Goal: Task Accomplishment & Management: Manage account settings

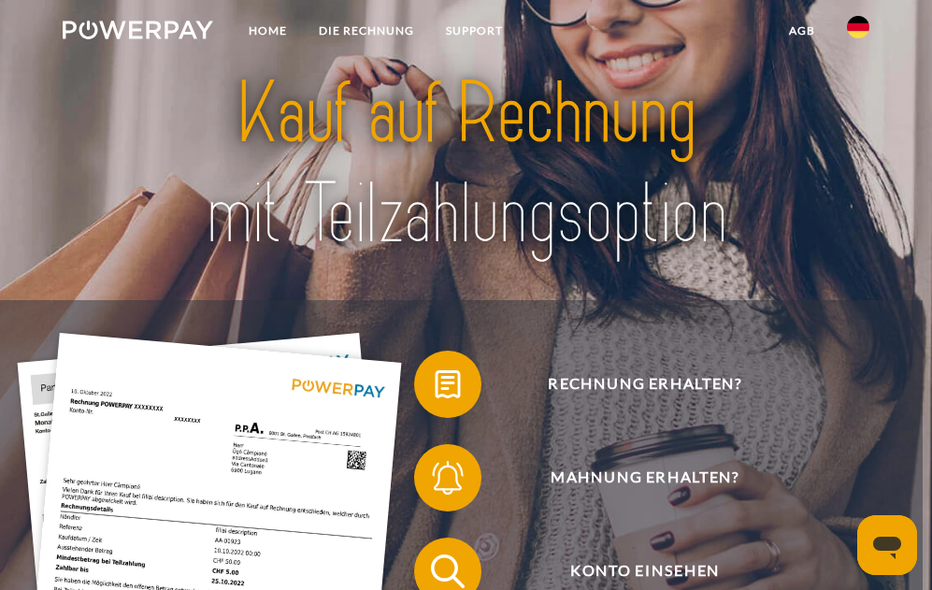
click at [856, 16] on img at bounding box center [858, 27] width 22 height 22
click at [860, 180] on img at bounding box center [858, 184] width 22 height 22
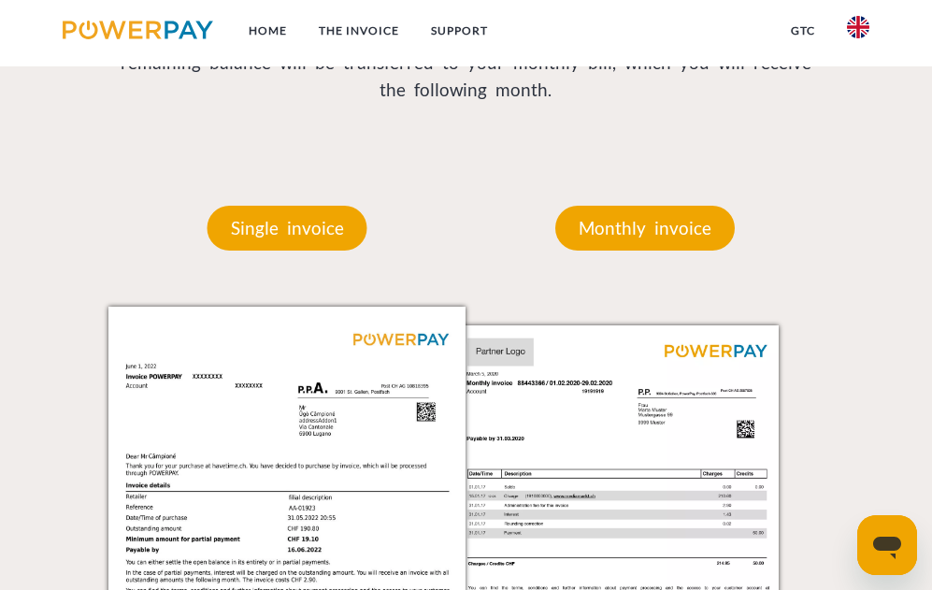
scroll to position [1235, 0]
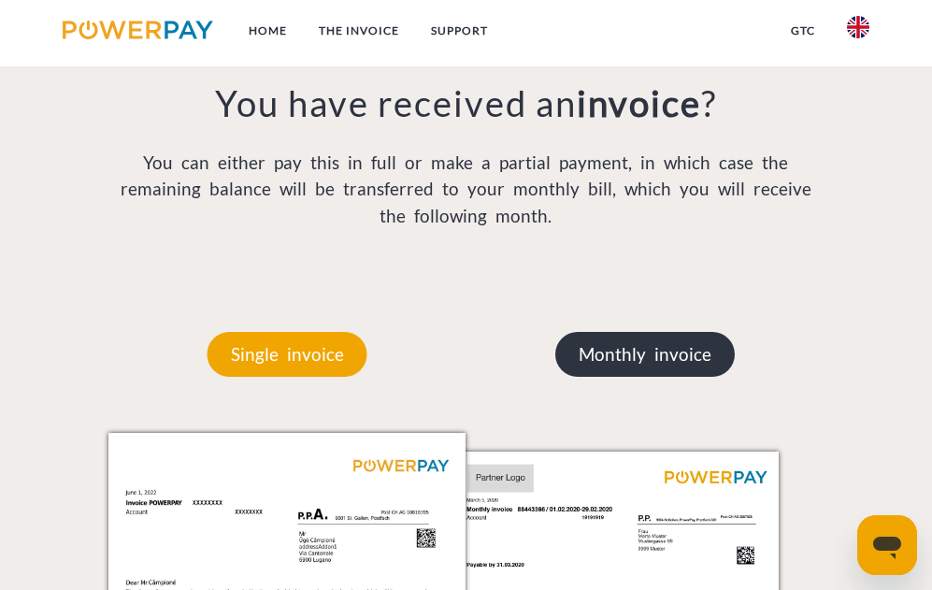
click at [652, 355] on p "Monthly invoice" at bounding box center [644, 354] width 179 height 45
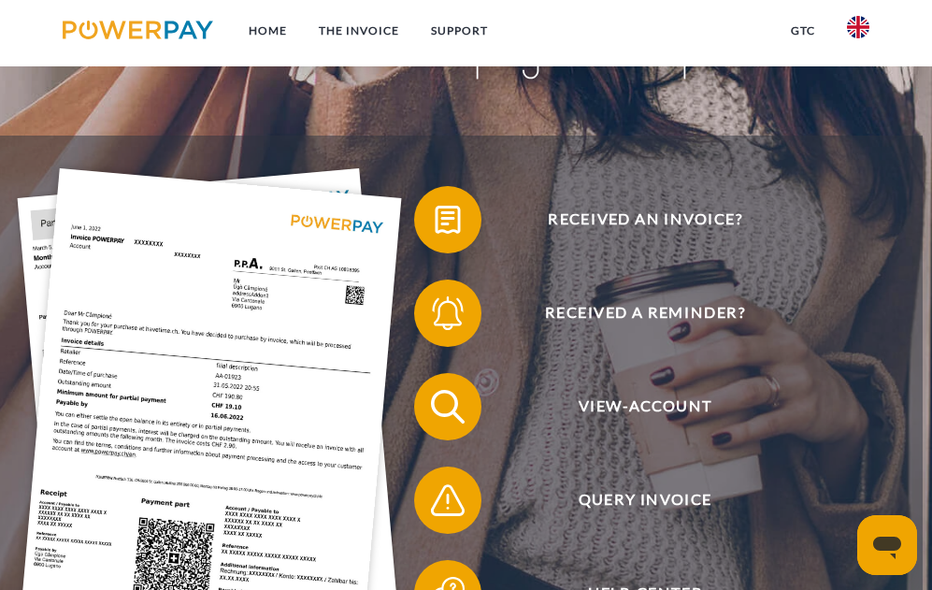
scroll to position [0, 0]
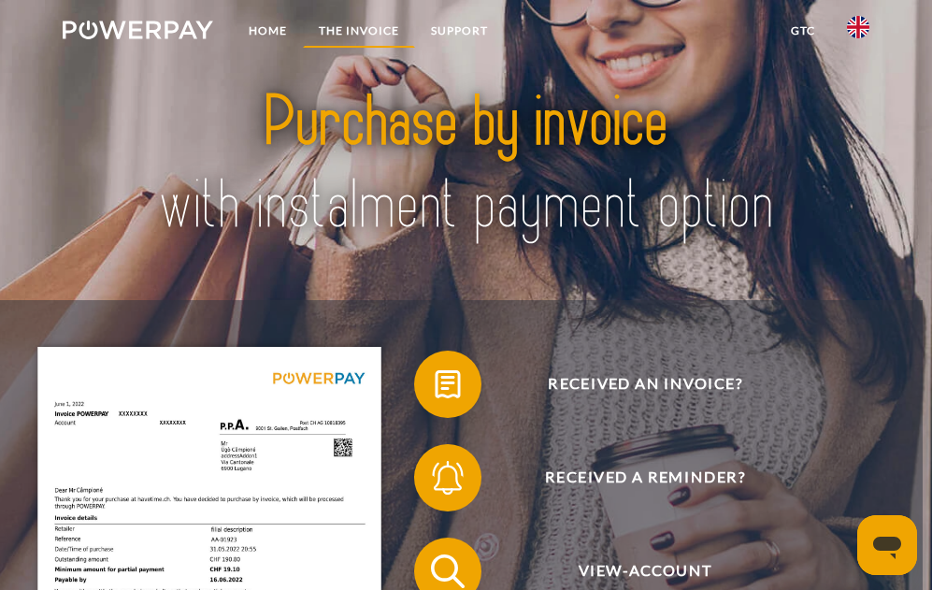
click at [347, 29] on link "THE INVOICE" at bounding box center [359, 31] width 112 height 34
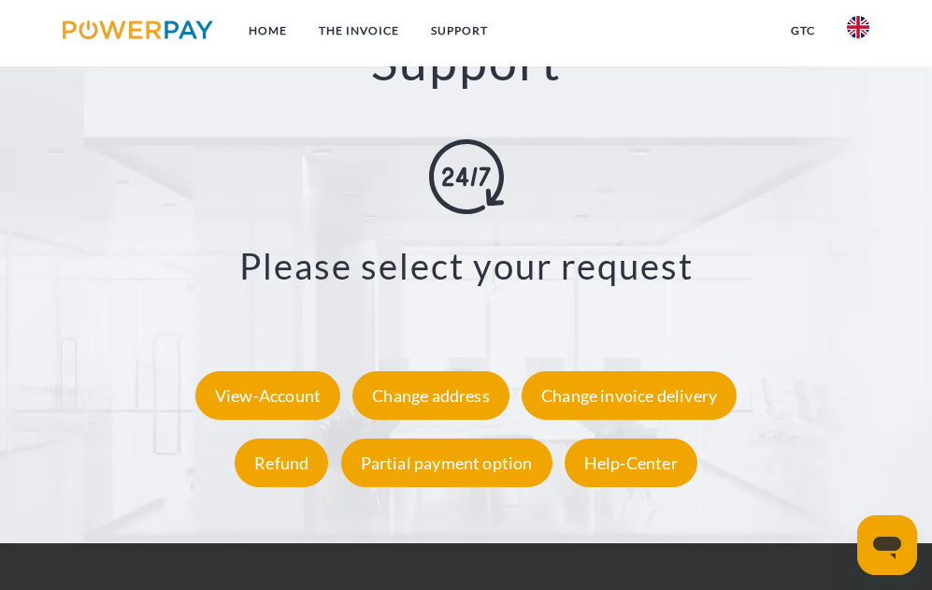
scroll to position [2863, 0]
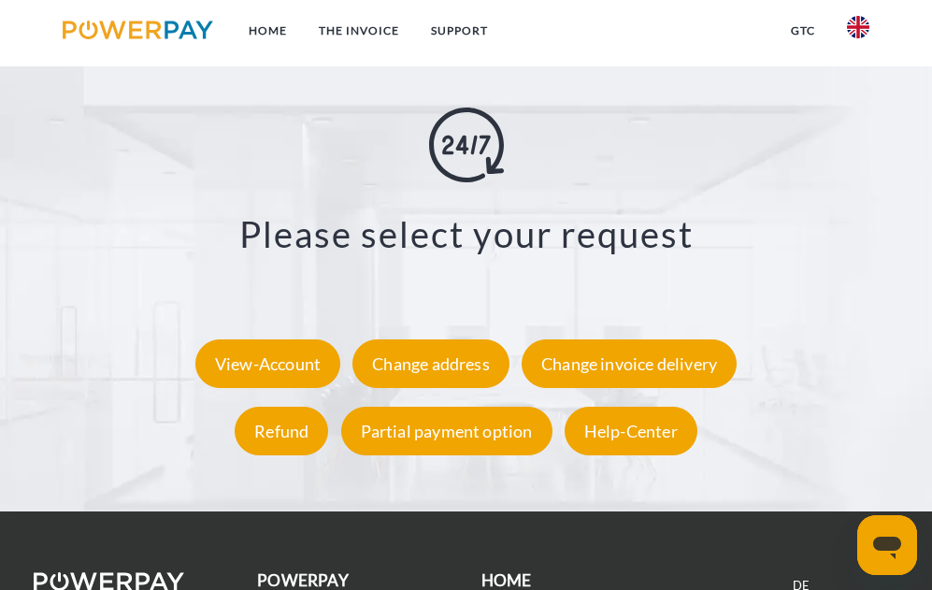
click at [270, 114] on div "Please select your request View-Account Change address Change invoice delivery …" at bounding box center [465, 286] width 913 height 358
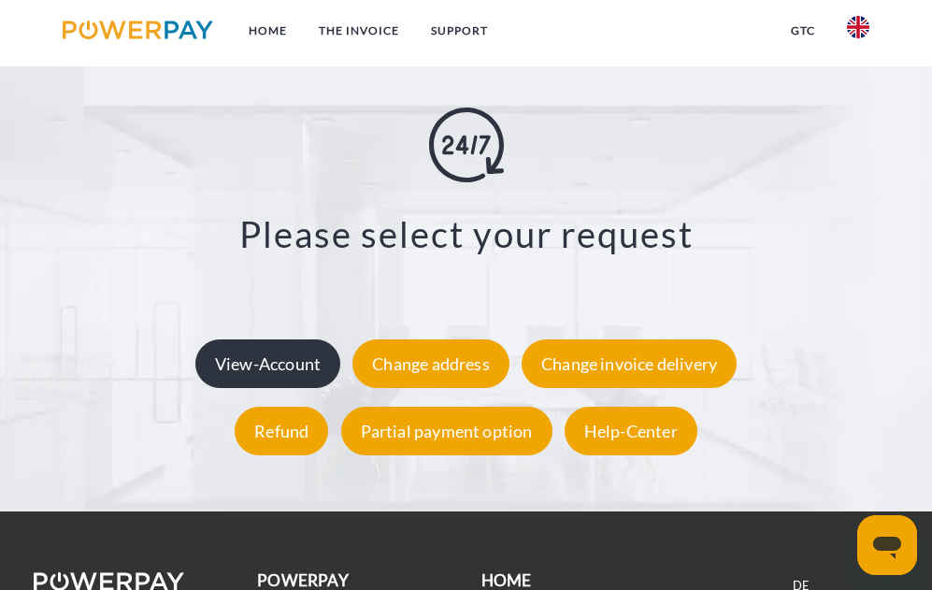
click at [276, 339] on div "View-Account" at bounding box center [267, 363] width 145 height 49
